Goal: Task Accomplishment & Management: Use online tool/utility

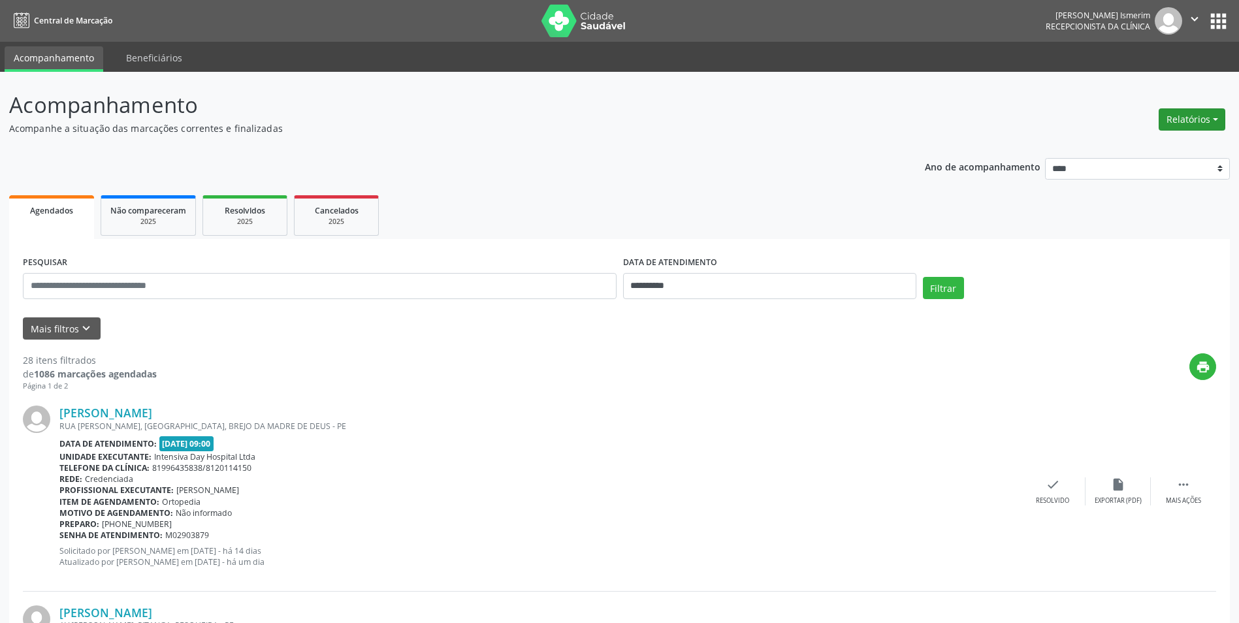
click at [1182, 111] on button "Relatórios" at bounding box center [1191, 119] width 67 height 22
click at [1141, 148] on link "Agendamentos" at bounding box center [1155, 147] width 140 height 18
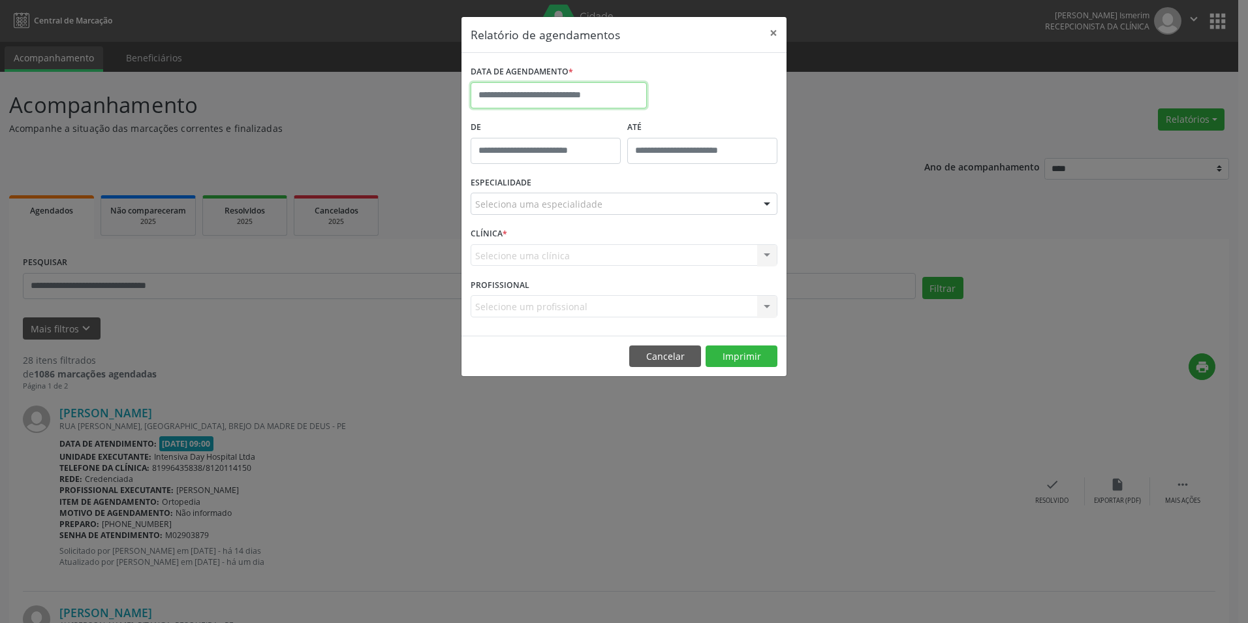
click at [612, 100] on input "text" at bounding box center [559, 95] width 176 height 26
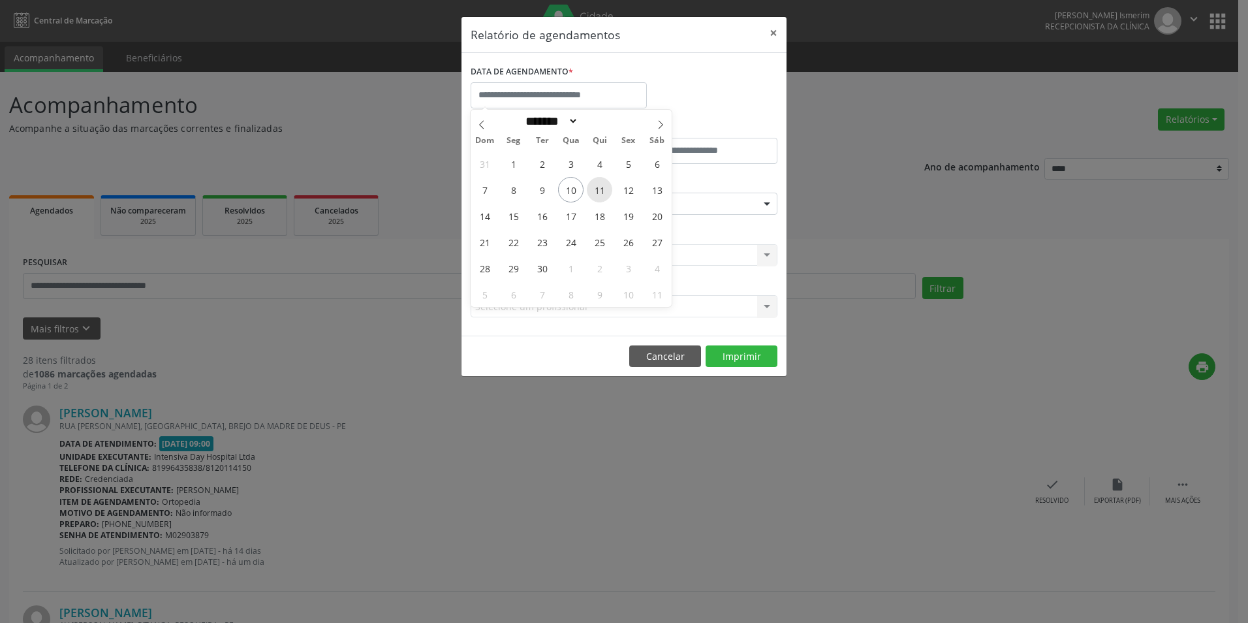
click at [599, 189] on span "11" at bounding box center [599, 189] width 25 height 25
type input "**********"
click at [599, 189] on span "11" at bounding box center [599, 189] width 25 height 25
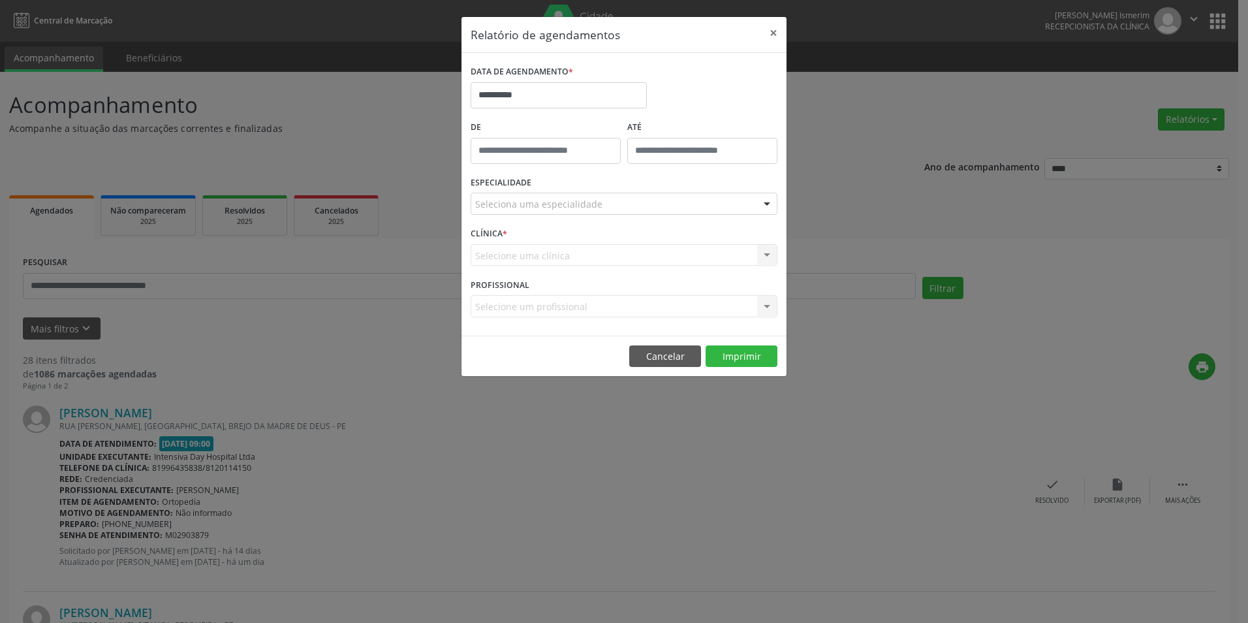
click at [650, 199] on div "Seleciona uma especialidade" at bounding box center [624, 204] width 307 height 22
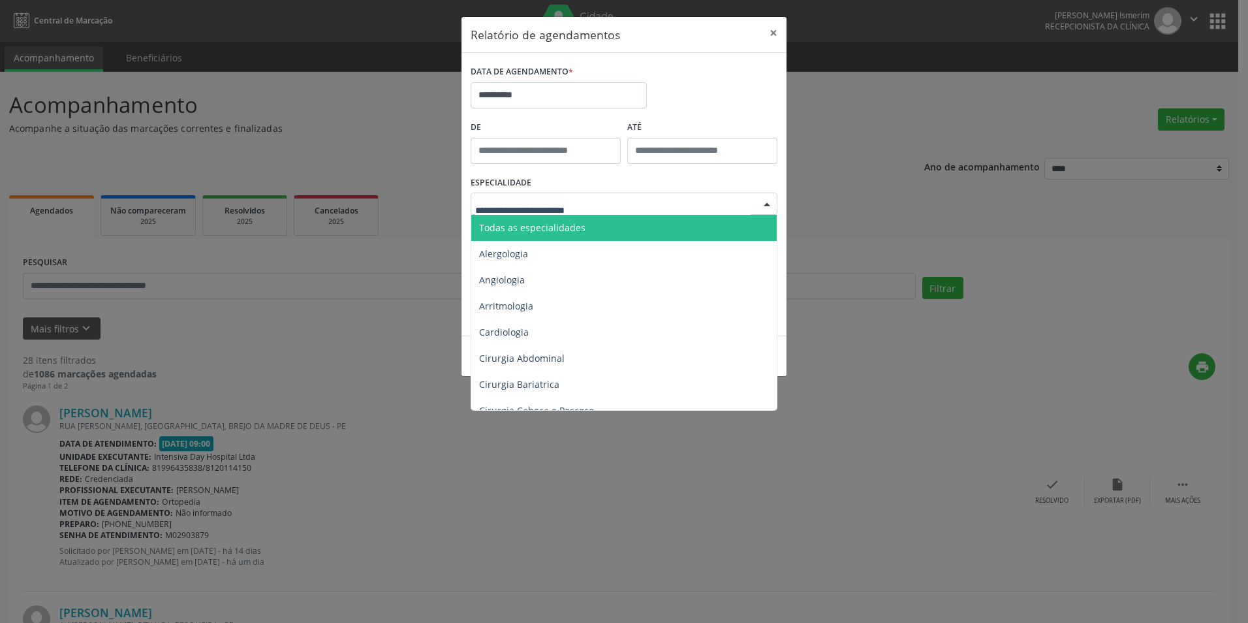
click at [633, 226] on span "Todas as especialidades" at bounding box center [625, 228] width 308 height 26
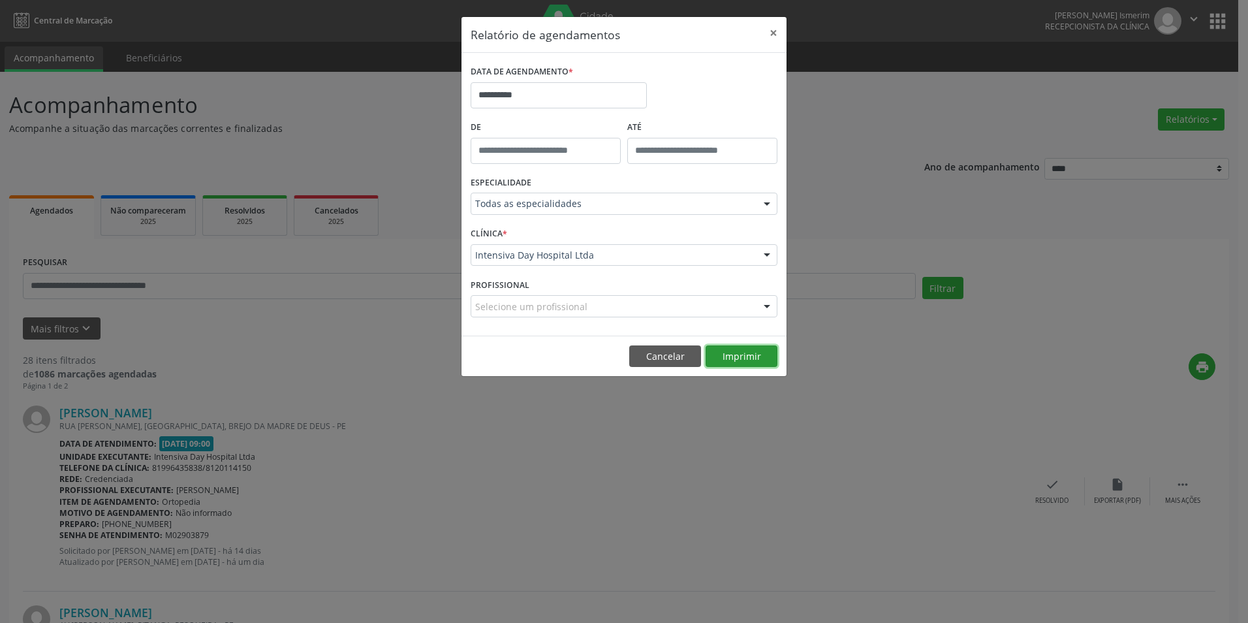
click at [755, 363] on button "Imprimir" at bounding box center [742, 356] width 72 height 22
click at [770, 35] on button "×" at bounding box center [774, 33] width 26 height 32
